Goal: Entertainment & Leisure: Consume media (video, audio)

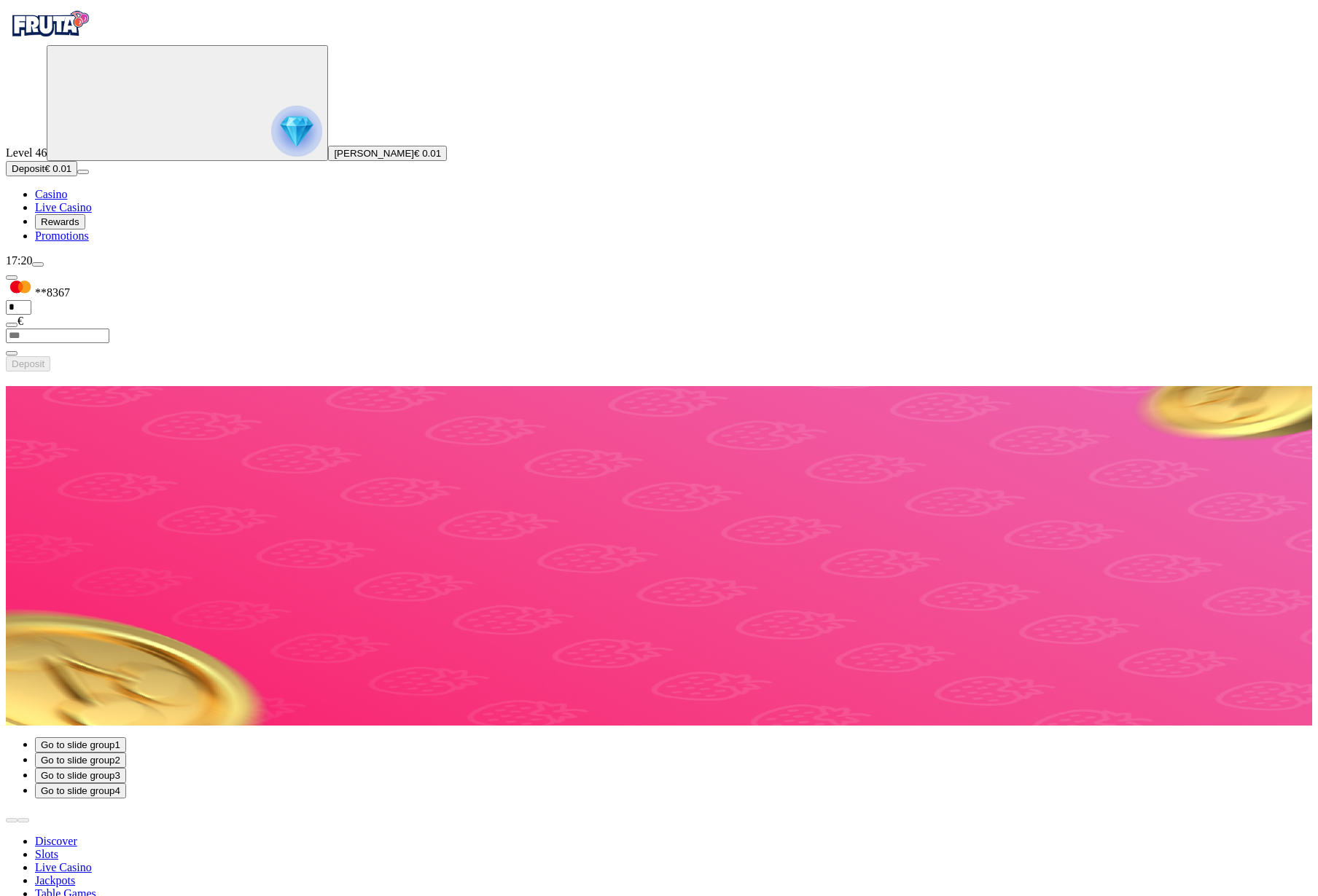
click at [44, 174] on span "Deposit" at bounding box center [28, 169] width 33 height 11
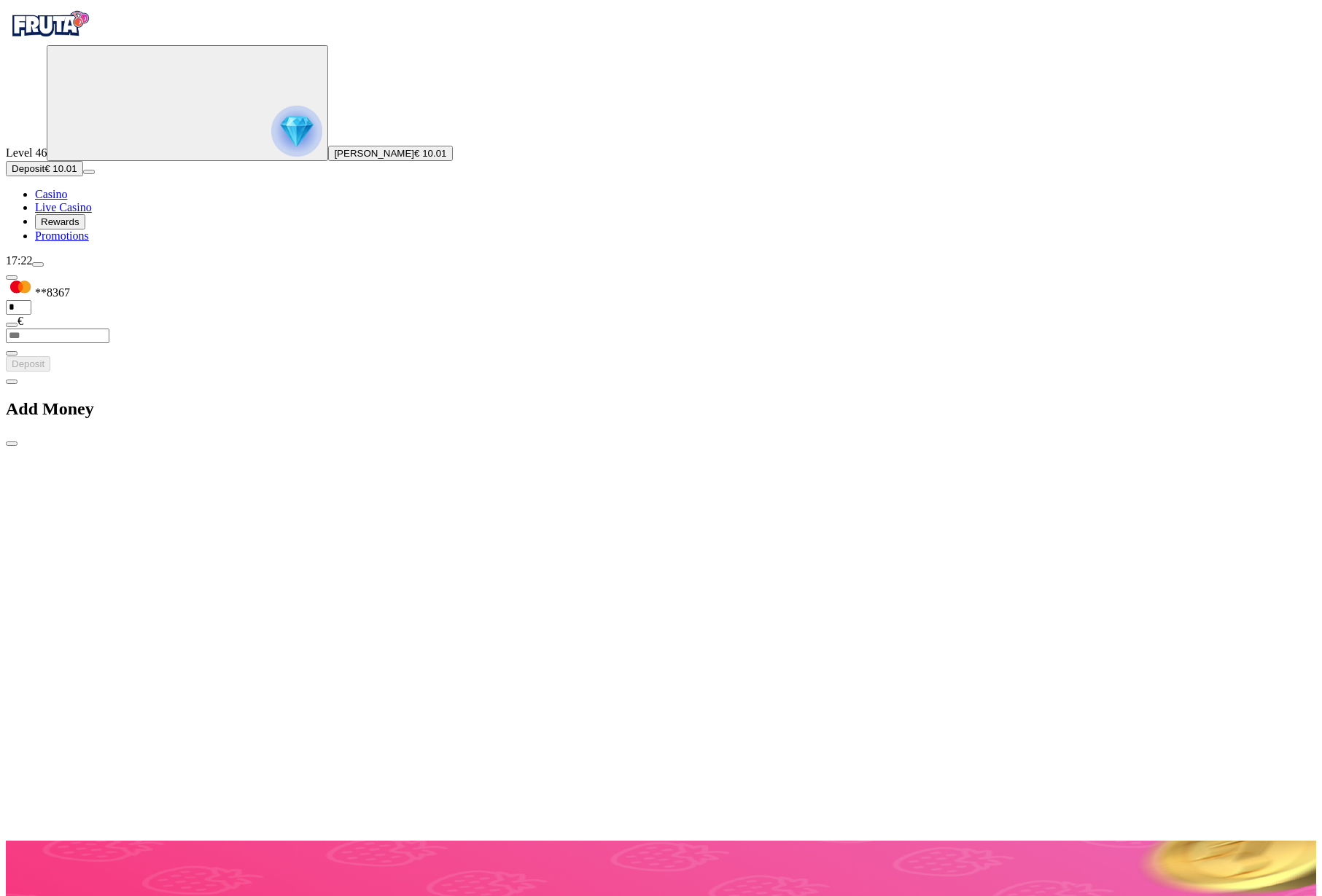
click at [780, 826] on div at bounding box center [661, 826] width 1310 height 0
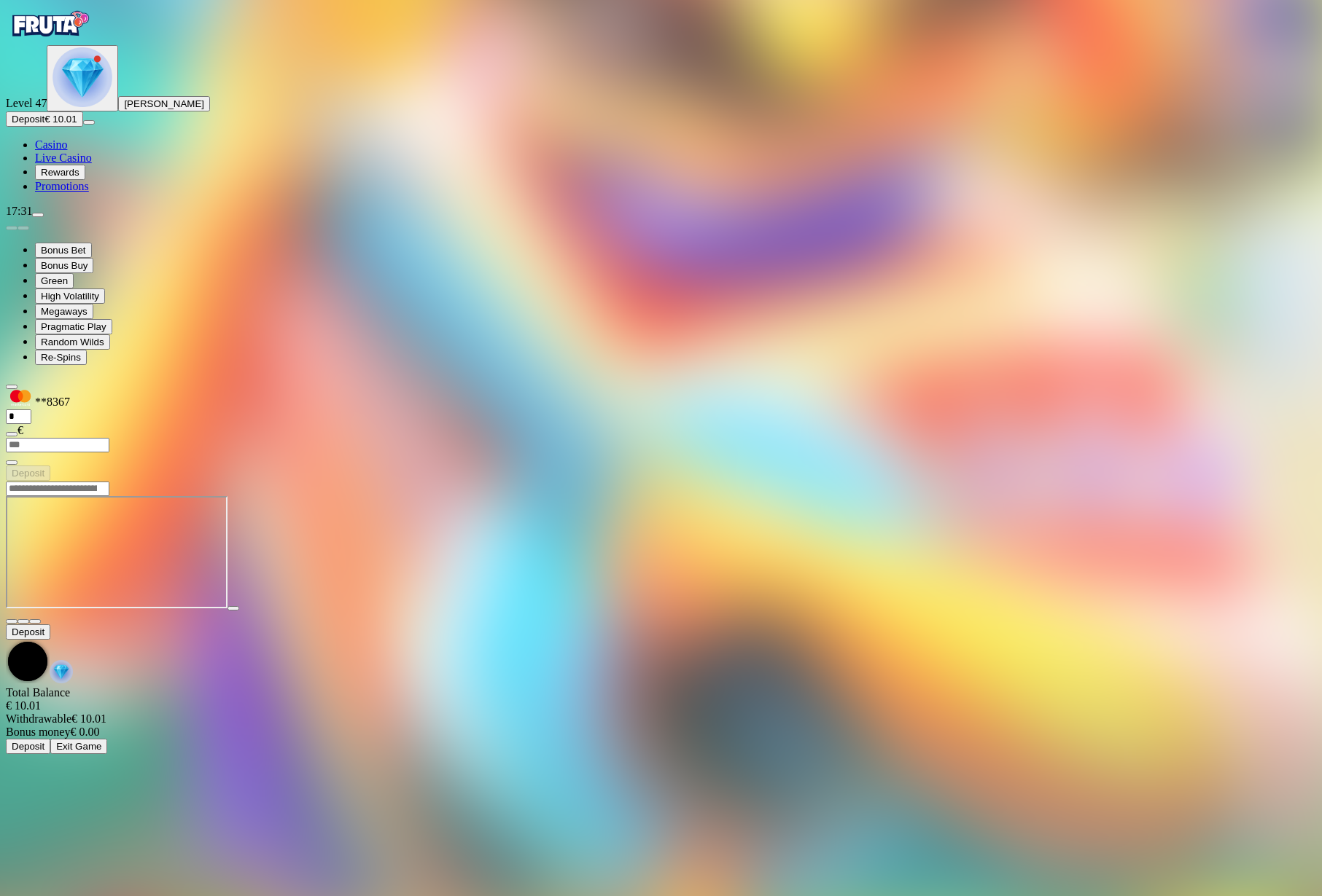
click at [107, 109] on div "Primary" at bounding box center [82, 78] width 60 height 62
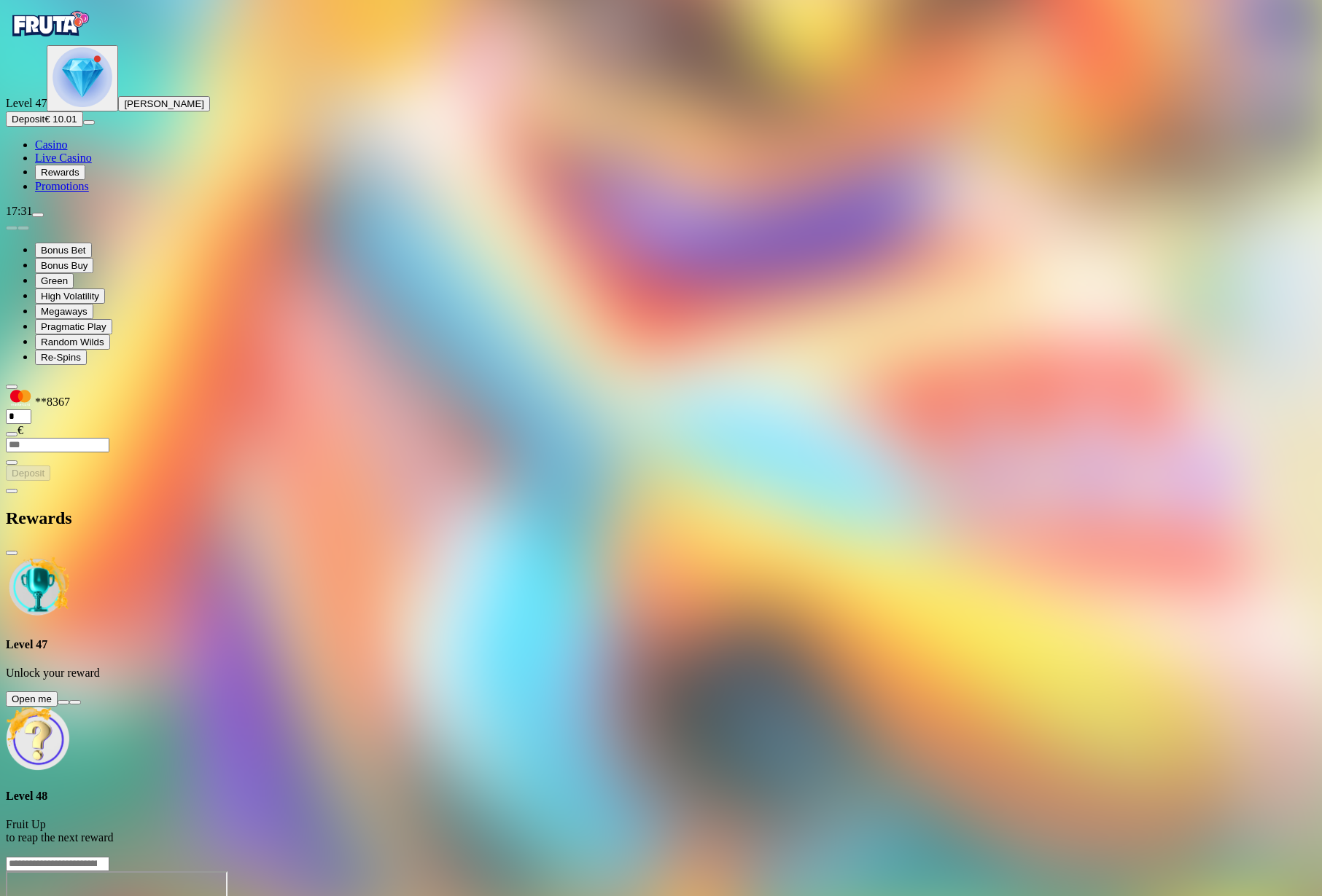
click at [69, 701] on button at bounding box center [63, 703] width 12 height 4
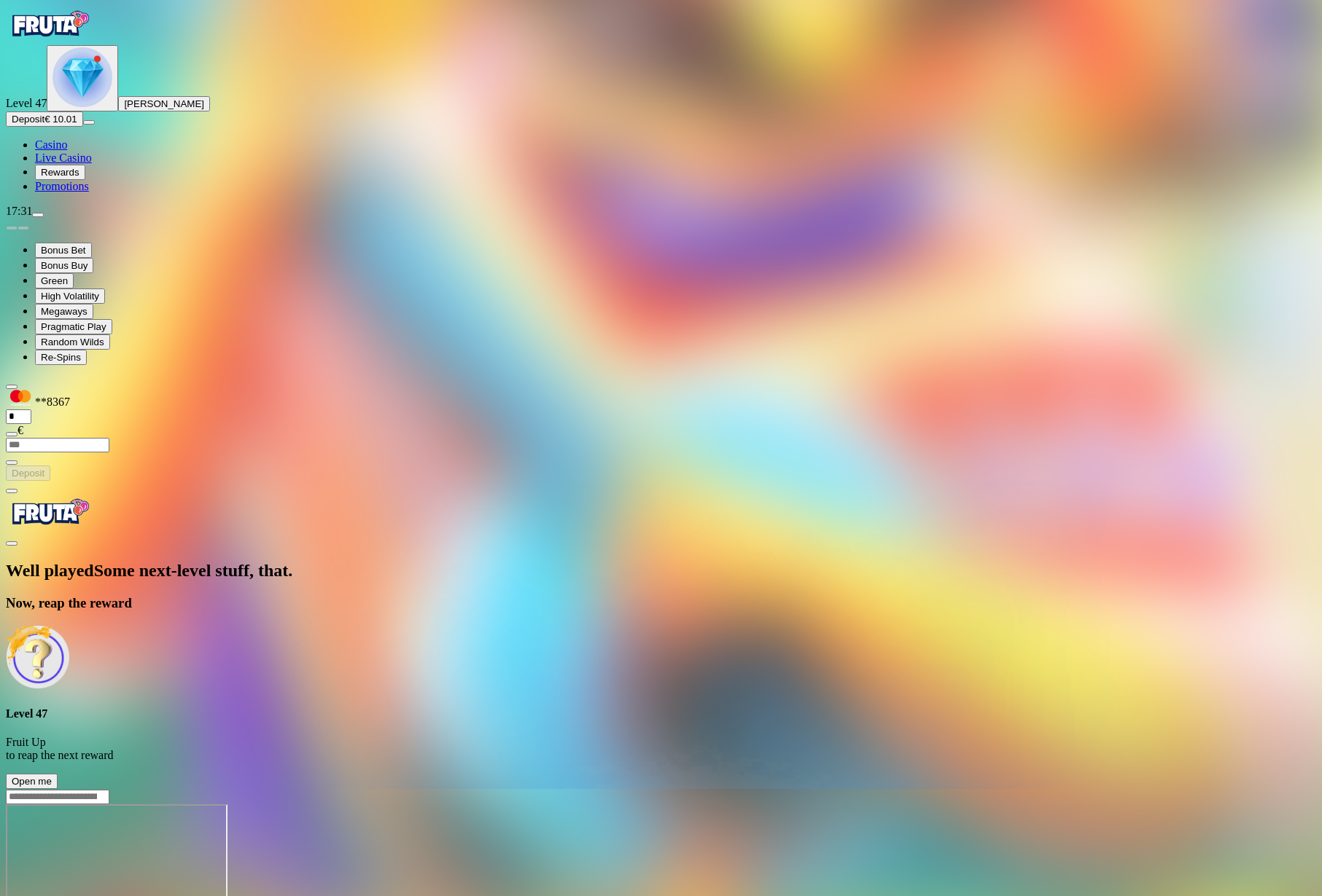
click at [51, 776] on span "Open me" at bounding box center [32, 781] width 40 height 11
